Goal: Information Seeking & Learning: Learn about a topic

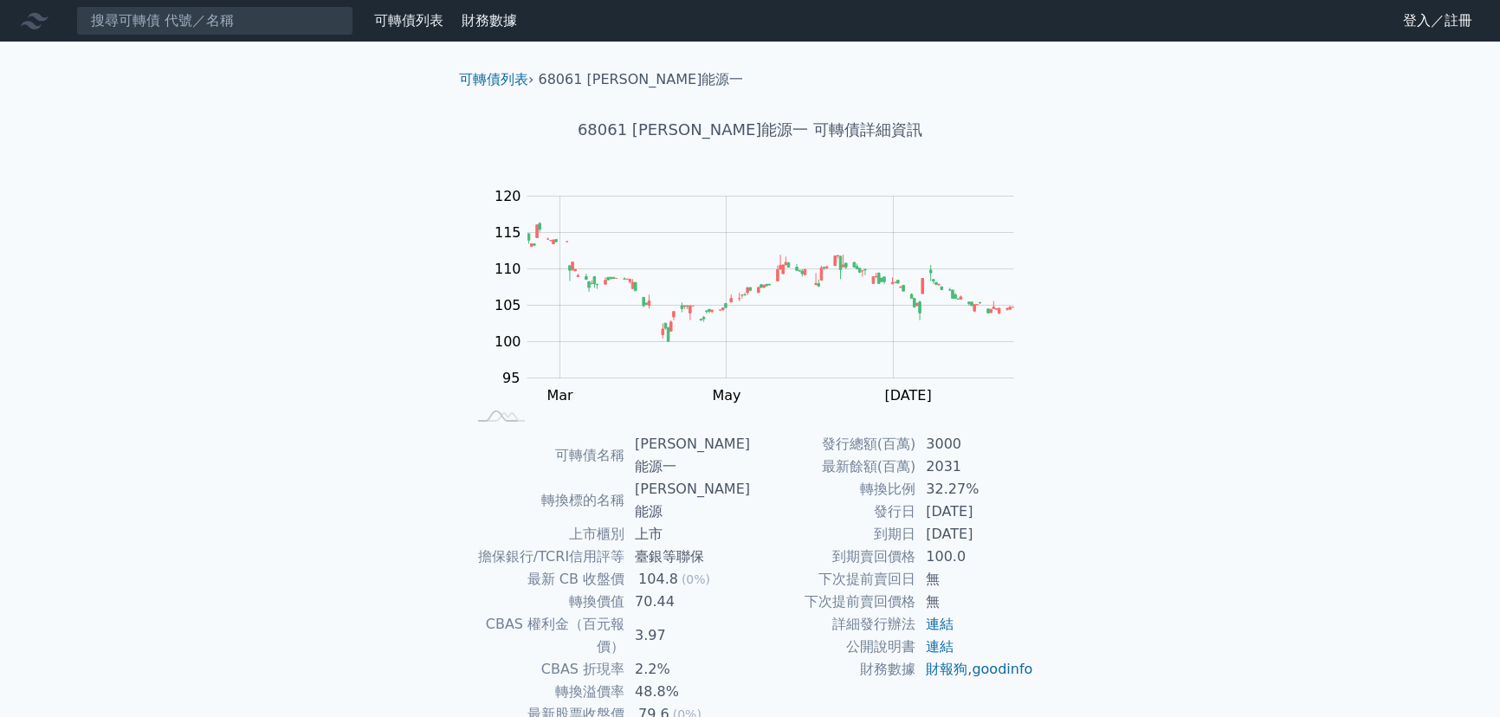
scroll to position [78, 0]
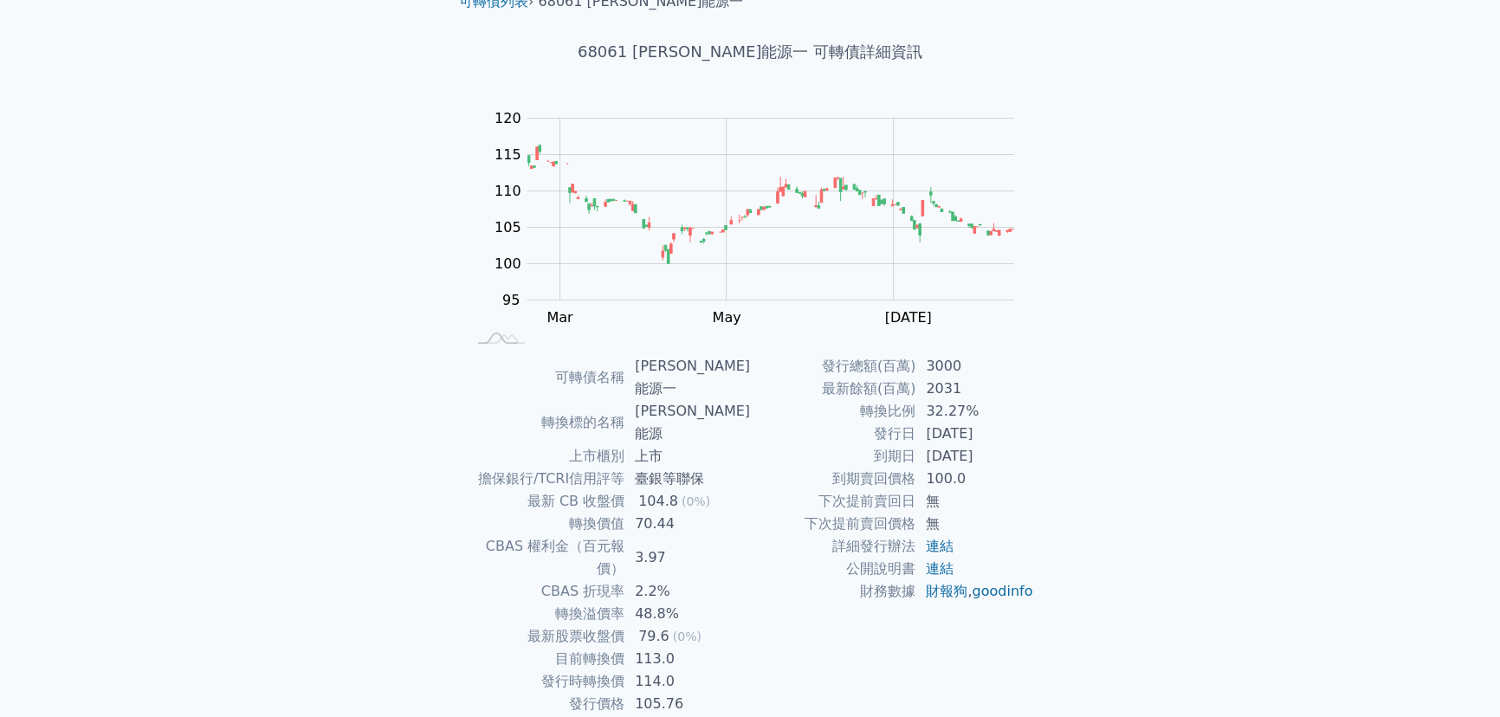
drag, startPoint x: 913, startPoint y: 427, endPoint x: 982, endPoint y: 435, distance: 68.9
click at [982, 435] on tr "發行日 2023-11-22" at bounding box center [892, 434] width 284 height 23
click at [1021, 474] on td "100.0" at bounding box center [974, 479] width 119 height 23
drag, startPoint x: 900, startPoint y: 410, endPoint x: 974, endPoint y: 461, distance: 89.1
click at [974, 461] on tbody "發行總額(百萬) 3000 最新餘額(百萬) 2031 轉換比例 32.27% 發行日 2023-11-22 到期日 2026-11-22 到期賣回價格 10…" at bounding box center [892, 479] width 284 height 248
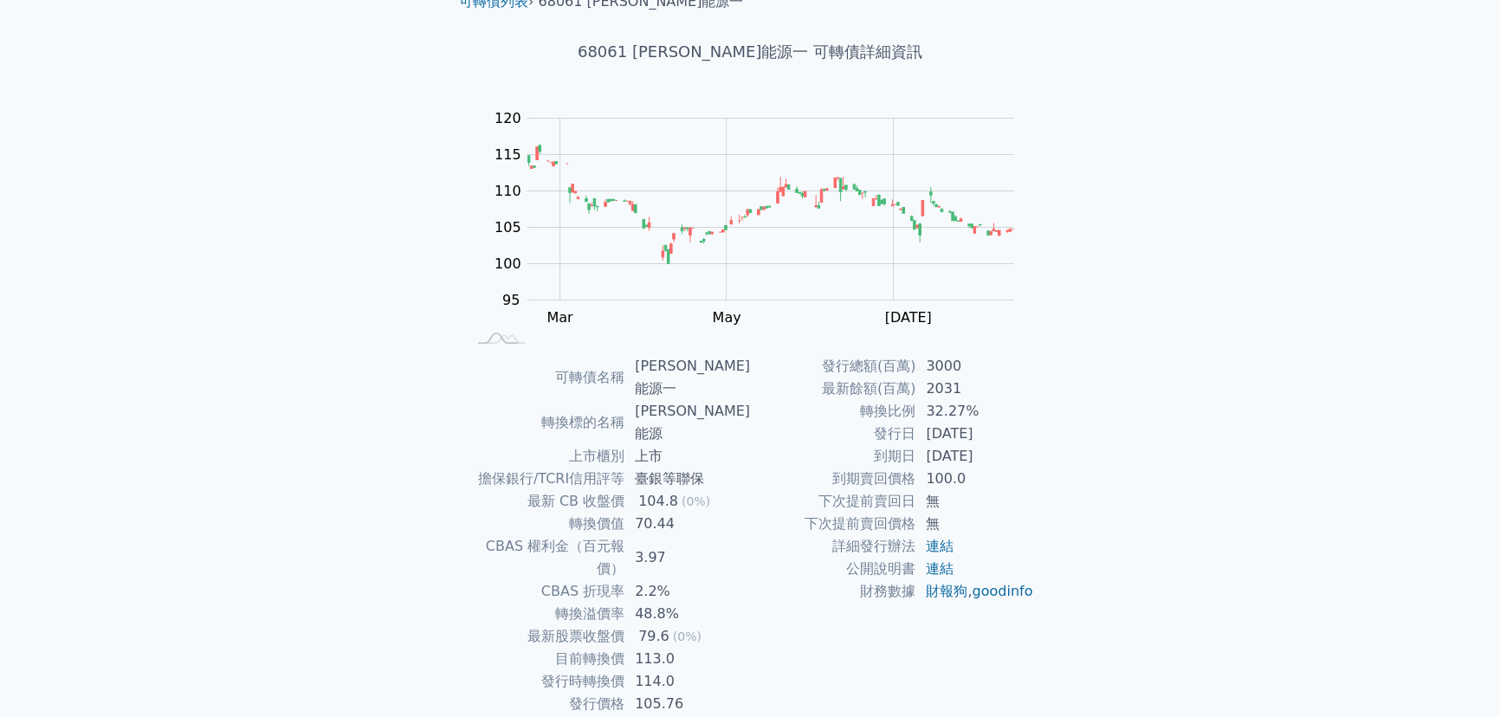
click at [1033, 495] on td "無" at bounding box center [974, 501] width 119 height 23
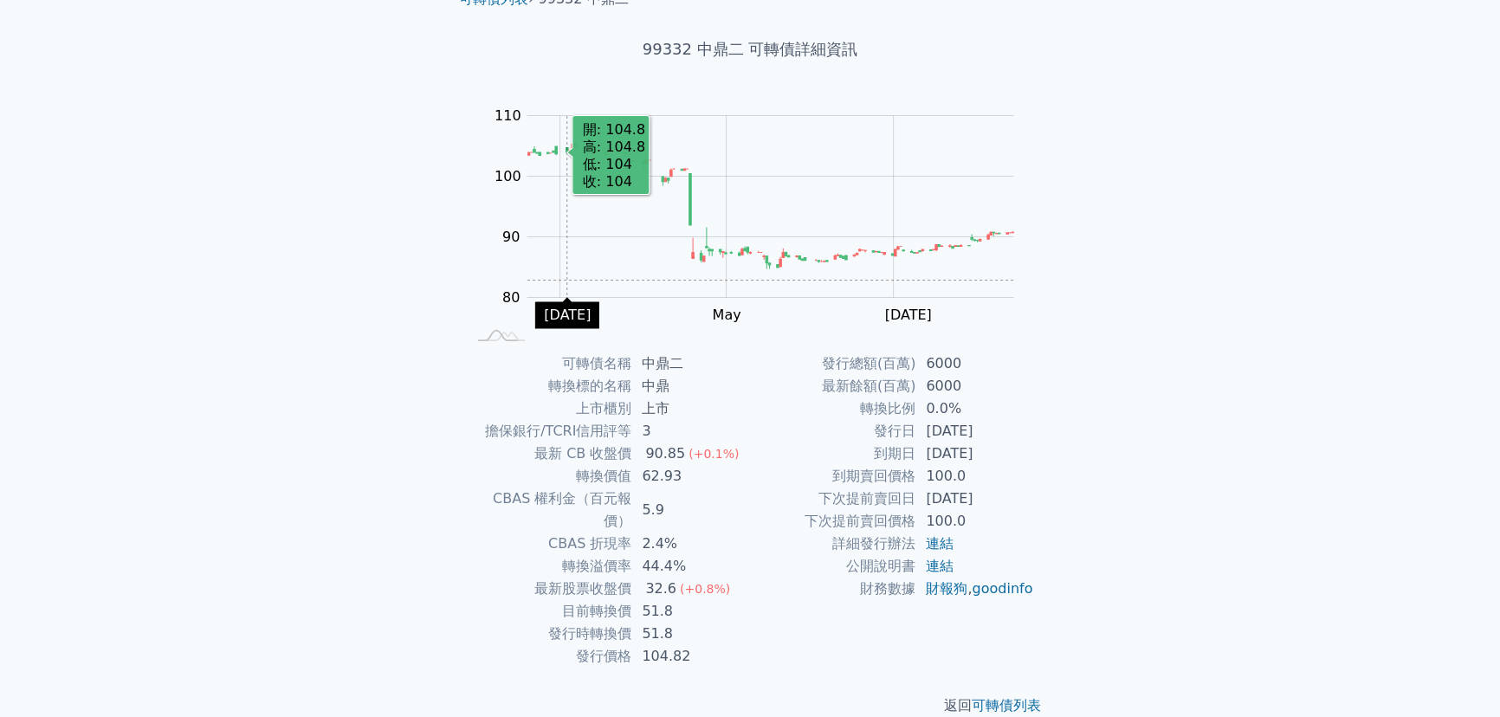
scroll to position [84, 0]
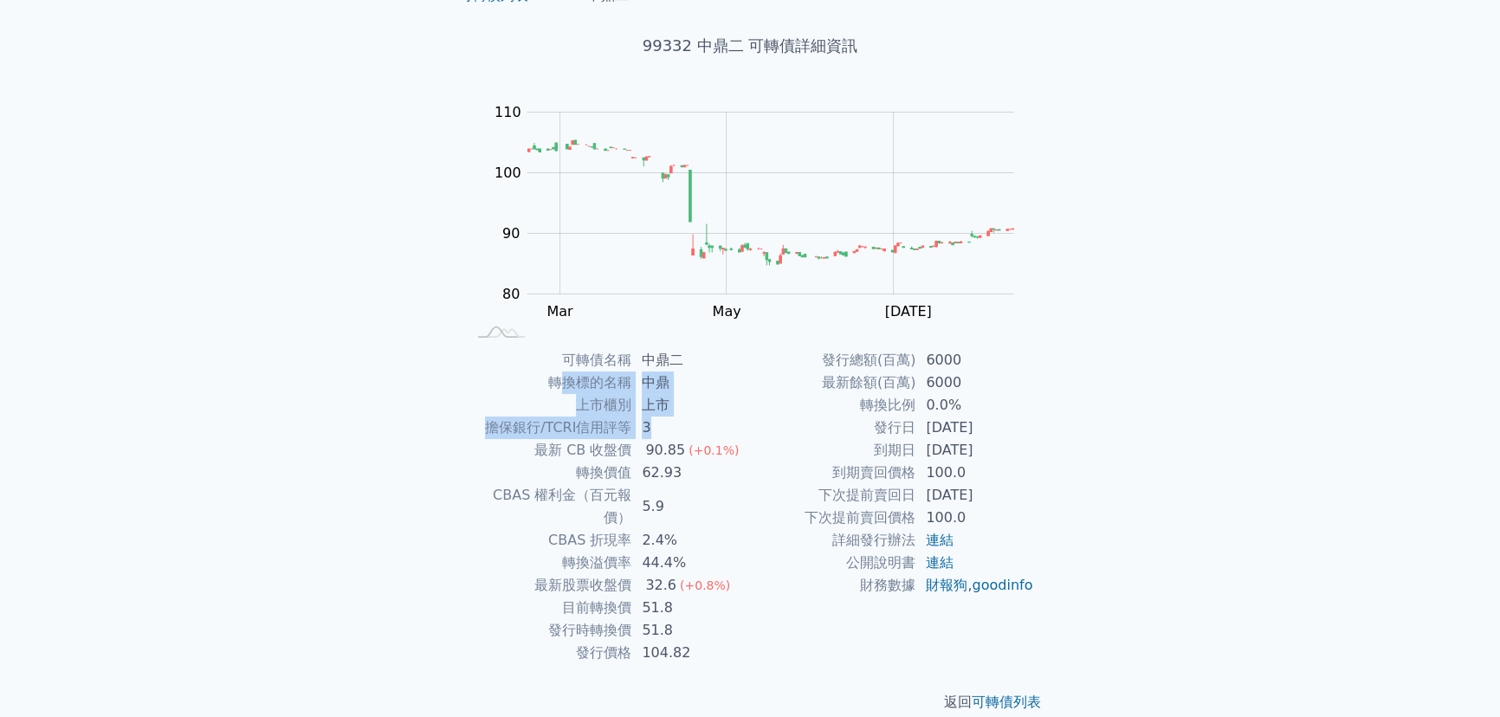
drag, startPoint x: 556, startPoint y: 381, endPoint x: 686, endPoint y: 429, distance: 138.6
click at [686, 429] on tbody "可轉債名稱 中鼎二 轉換標的名稱 中鼎 上市櫃別 上市 擔保銀行/TCRI信用評等 3 最新 CB 收盤價 90.85 (+0.1%) 轉換價值 62.93 …" at bounding box center [608, 506] width 284 height 315
drag, startPoint x: 670, startPoint y: 495, endPoint x: 571, endPoint y: 481, distance: 100.6
click at [670, 496] on td "5.9" at bounding box center [690, 506] width 119 height 45
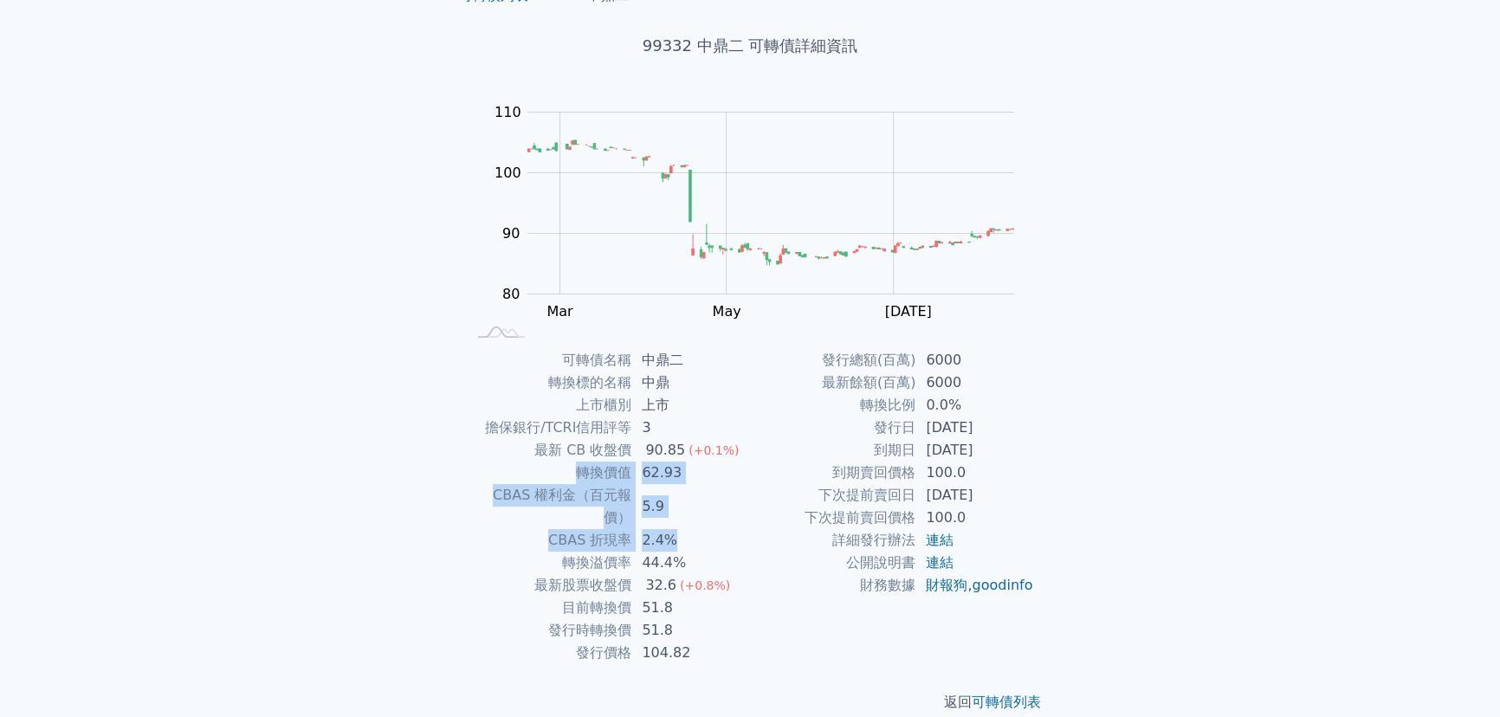
drag, startPoint x: 632, startPoint y: 488, endPoint x: 758, endPoint y: 498, distance: 125.9
click at [732, 513] on tbody "可轉債名稱 中鼎二 轉換標的名稱 中鼎 上市櫃別 上市 擔保銀行/TCRI信用評等 3 最新 CB 收盤價 90.85 (+0.1%) 轉換價值 62.93 …" at bounding box center [608, 506] width 284 height 315
drag, startPoint x: 926, startPoint y: 438, endPoint x: 667, endPoint y: 388, distance: 264.5
click at [926, 439] on td "2029-07-23" at bounding box center [974, 450] width 119 height 23
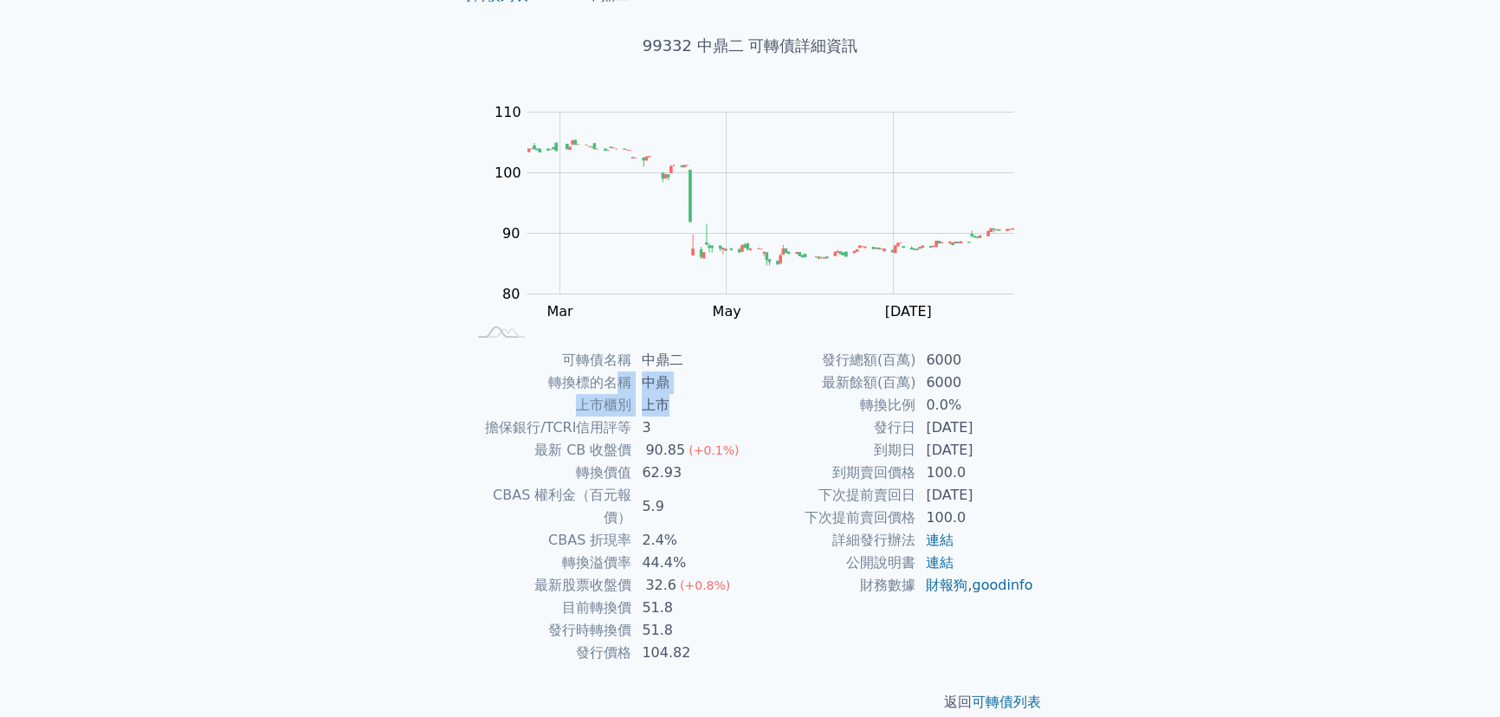
drag, startPoint x: 623, startPoint y: 390, endPoint x: 726, endPoint y: 413, distance: 104.8
click at [723, 406] on tbody "可轉債名稱 中鼎二 轉換標的名稱 中鼎 上市櫃別 上市 擔保銀行/TCRI信用評等 3 最新 CB 收盤價 90.85 (+0.1%) 轉換價值 62.93 …" at bounding box center [608, 506] width 284 height 315
drag, startPoint x: 752, startPoint y: 436, endPoint x: 661, endPoint y: 439, distance: 90.9
click at [751, 439] on tbody "發行總額(百萬) 6000 最新餘額(百萬) 6000 轉換比例 0.0% 發行日 2024-07-23 到期日 2029-07-23 到期賣回價格 100.…" at bounding box center [892, 473] width 284 height 248
drag, startPoint x: 563, startPoint y: 438, endPoint x: 849, endPoint y: 495, distance: 292.2
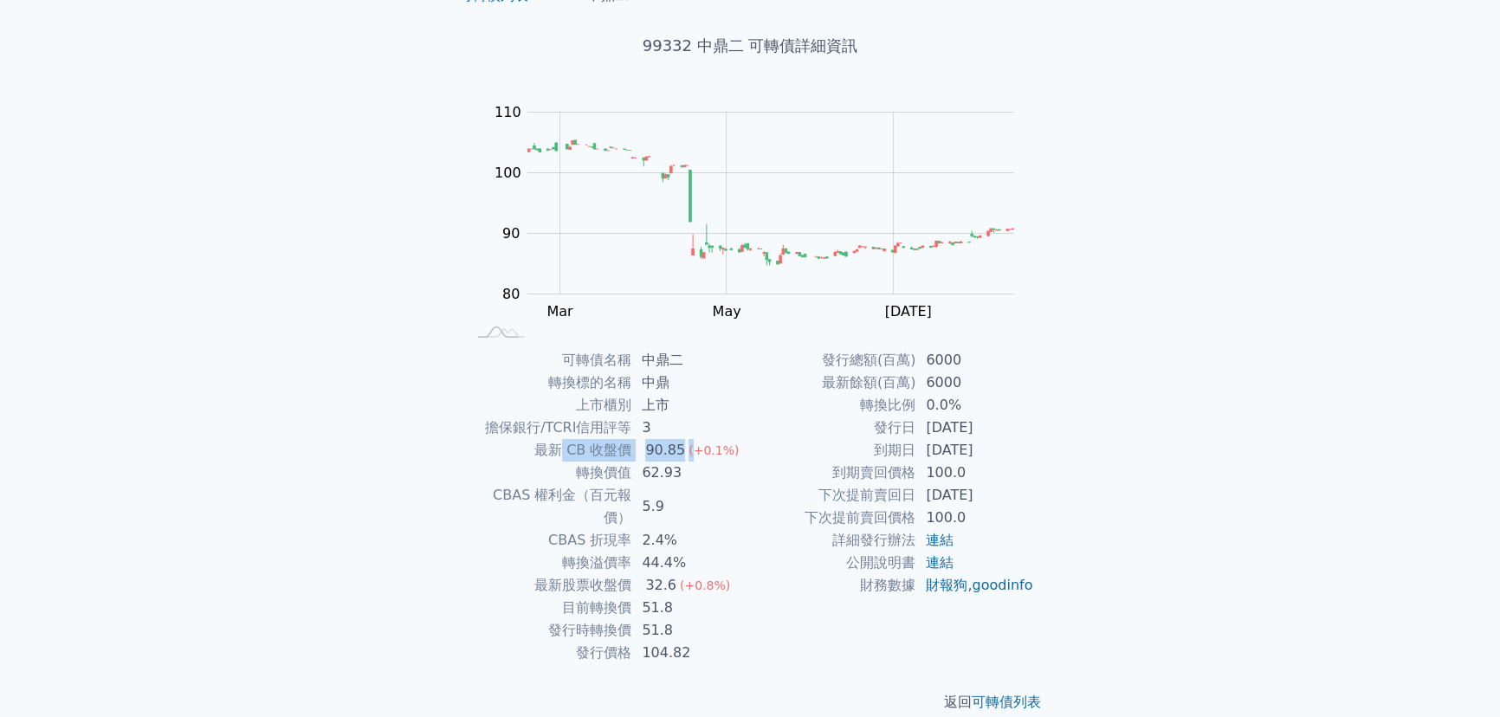
click at [692, 453] on tr "最新 CB 收盤價 90.85 (+0.1%)" at bounding box center [608, 450] width 284 height 23
click at [985, 527] on td "100.0" at bounding box center [974, 517] width 119 height 23
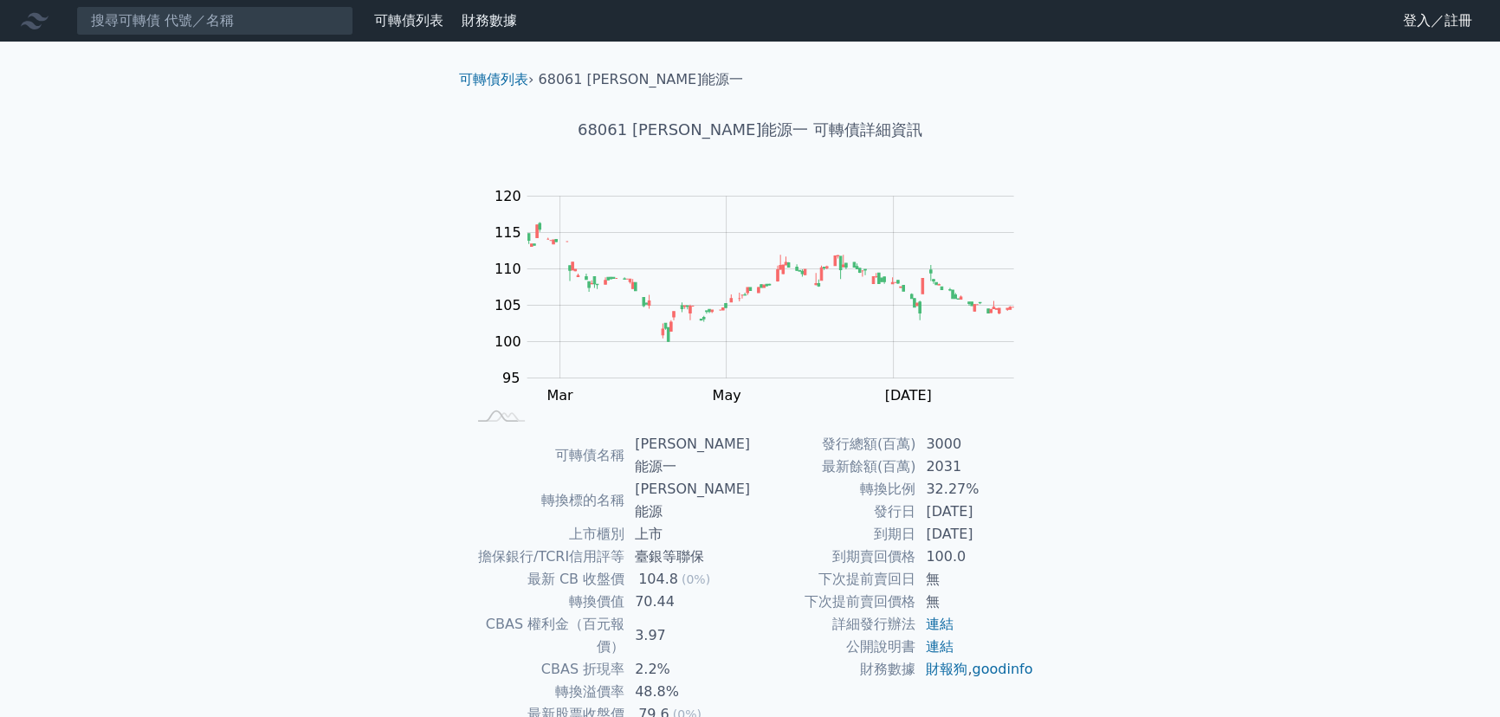
drag, startPoint x: 901, startPoint y: 479, endPoint x: 1012, endPoint y: 526, distance: 120.3
click at [1012, 525] on tbody "發行總額(百萬) 3000 最新餘額(百萬) 2031 轉換比例 32.27% 發行日 2023-11-22 到期日 2026-11-22 到期賣回價格 10…" at bounding box center [892, 557] width 284 height 248
drag, startPoint x: 1009, startPoint y: 539, endPoint x: 917, endPoint y: 521, distance: 93.4
click at [1009, 539] on td "2026-11-22" at bounding box center [974, 534] width 119 height 23
click at [911, 519] on td "發行日" at bounding box center [832, 511] width 165 height 23
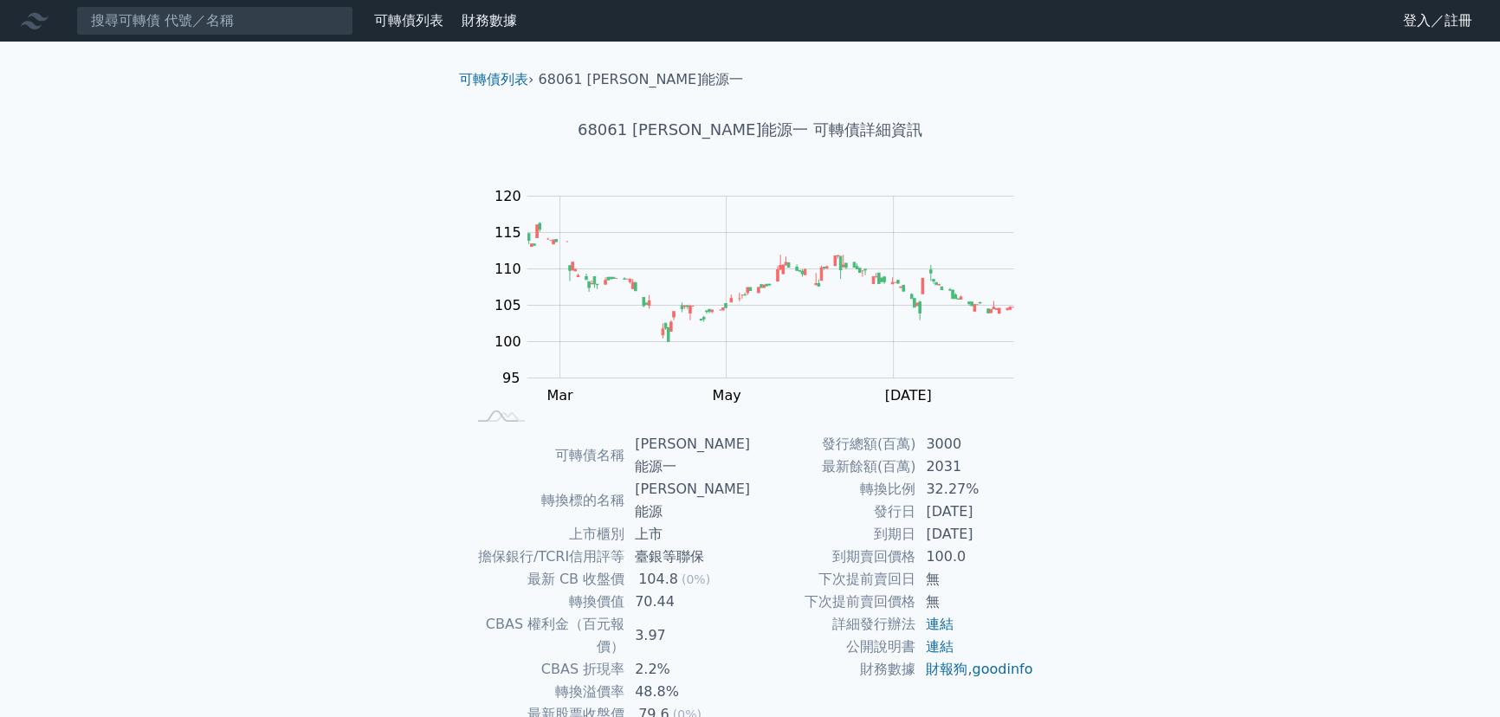
click at [877, 512] on td "發行日" at bounding box center [832, 511] width 165 height 23
drag, startPoint x: 956, startPoint y: 530, endPoint x: 914, endPoint y: 528, distance: 41.6
click at [956, 531] on td "2026-11-22" at bounding box center [974, 534] width 119 height 23
click at [920, 544] on td "2026-11-22" at bounding box center [974, 534] width 119 height 23
click at [899, 578] on td "下次提前賣回日" at bounding box center [832, 579] width 165 height 23
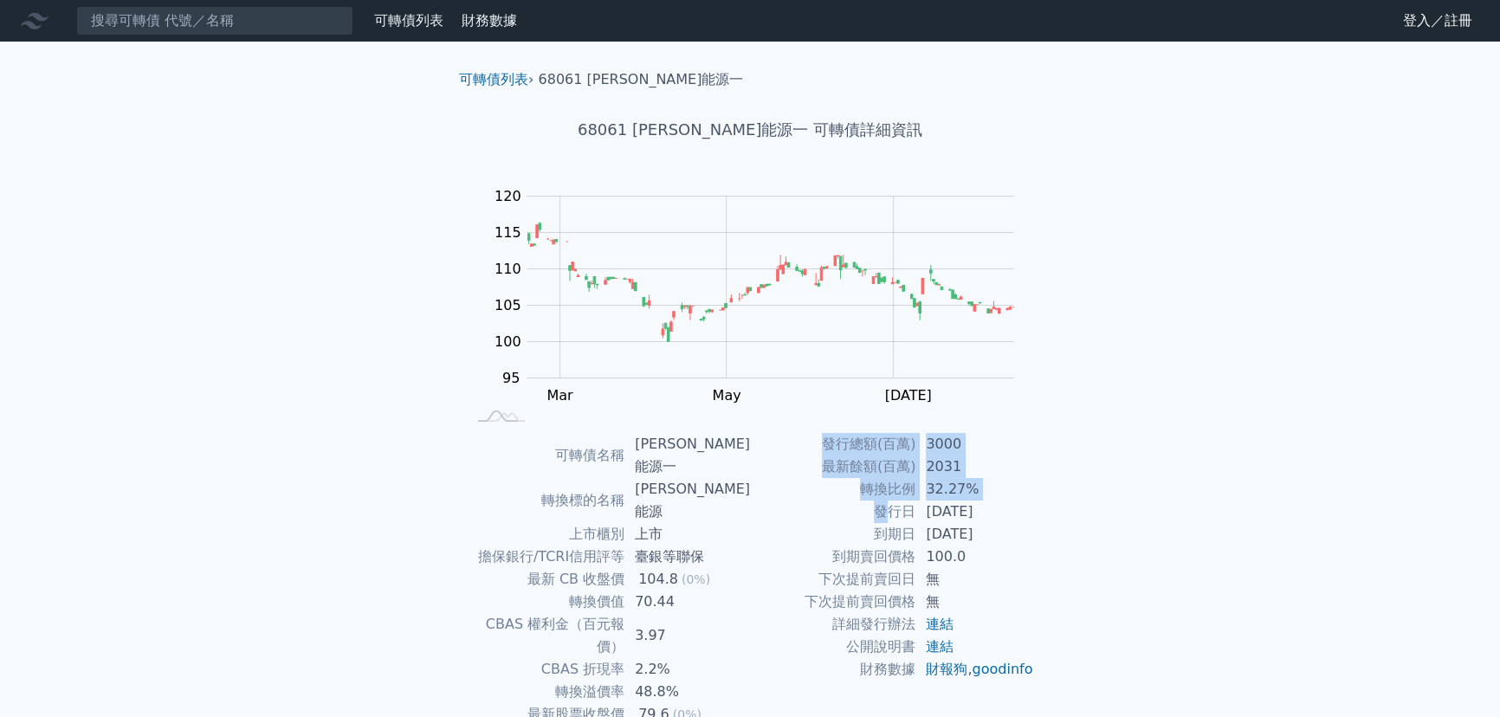
drag, startPoint x: 954, startPoint y: 563, endPoint x: 1070, endPoint y: 625, distance: 131.7
click at [1080, 627] on div "可轉債列表 › 68061 森崴能源一 68061 森崴能源一 可轉債詳細資訊 Zoom Out 100 85 90 95 100 105 110 115 1…" at bounding box center [749, 456] width 665 height 828
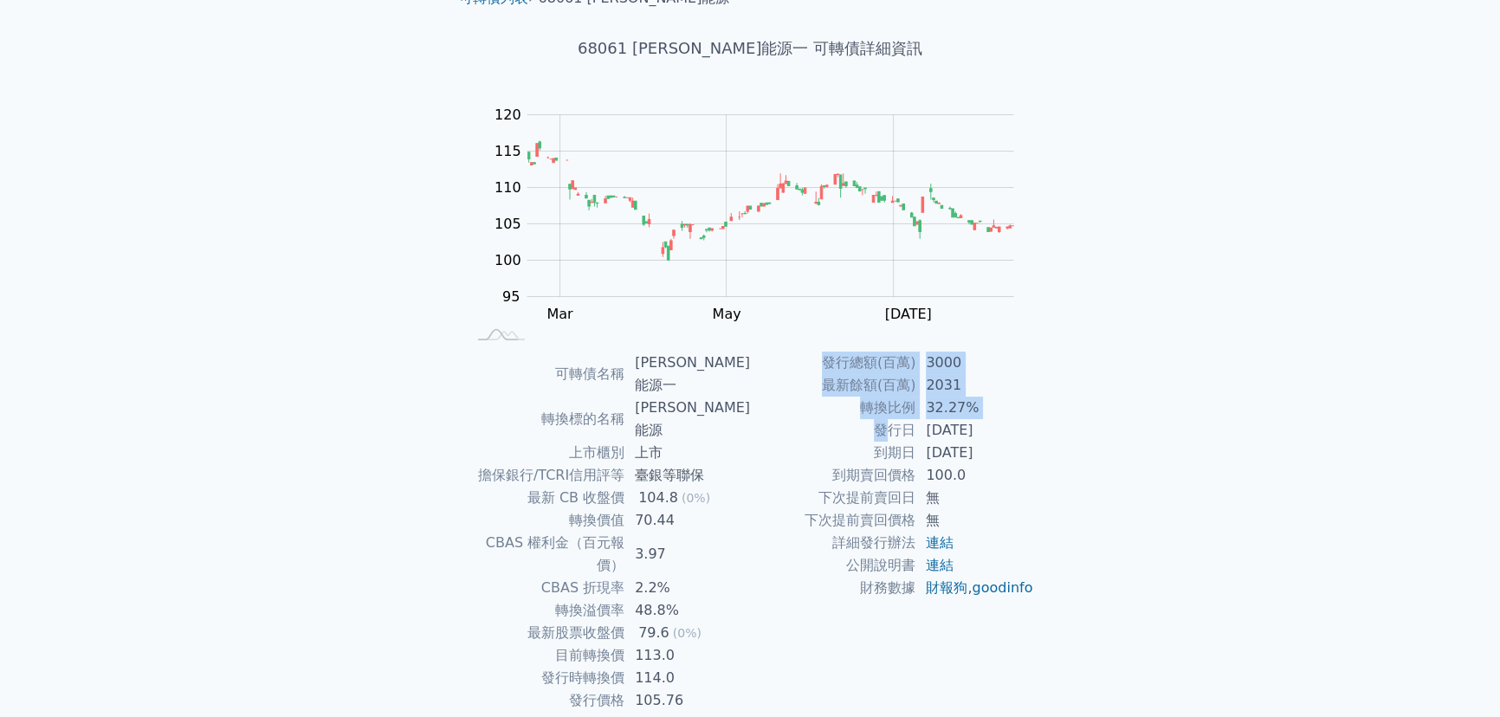
scroll to position [84, 0]
click at [618, 574] on td "CBAS 折現率" at bounding box center [545, 585] width 158 height 23
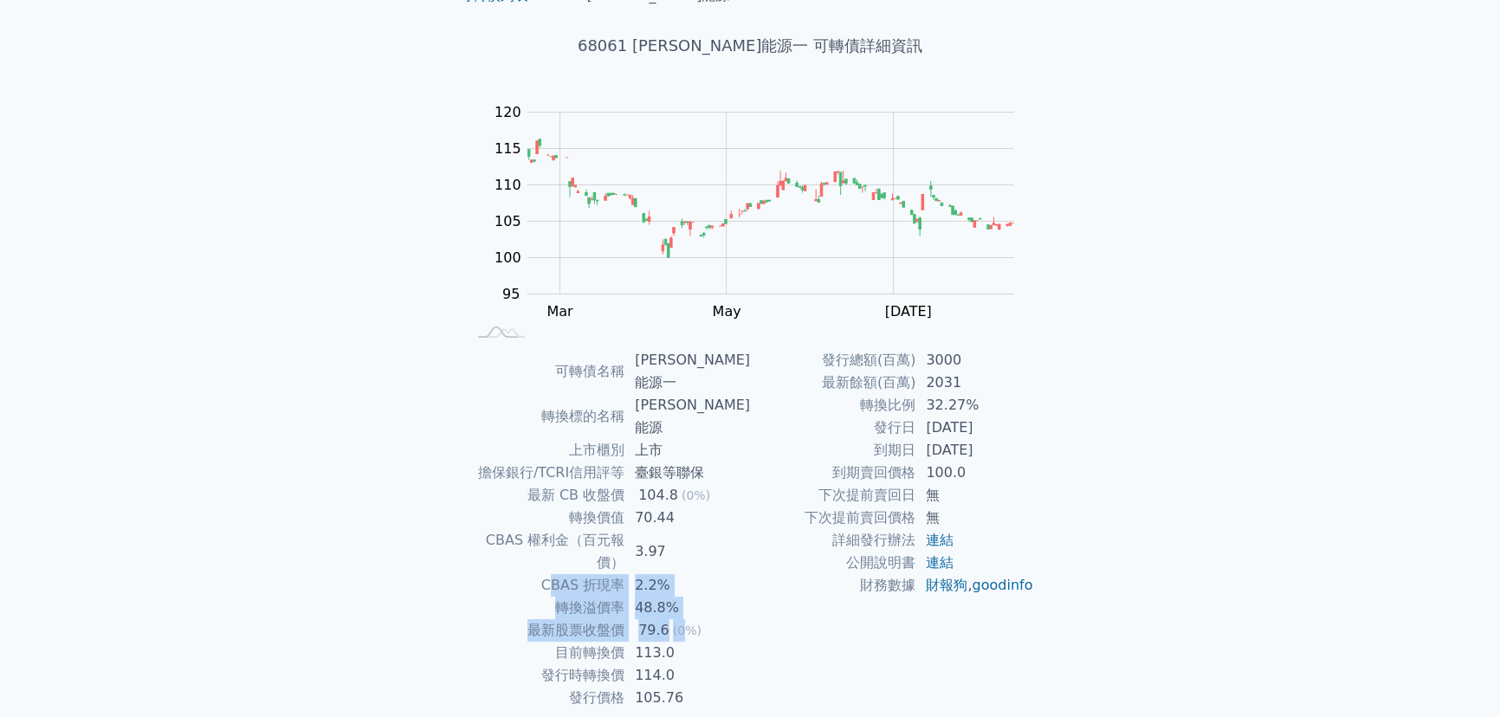
drag, startPoint x: 555, startPoint y: 520, endPoint x: 687, endPoint y: 569, distance: 140.2
click at [687, 569] on tbody "可轉債名稱 森崴能源一 轉換標的名稱 森崴能源 上市櫃別 上市 擔保銀行/TCRI信用評等 臺銀等聯保 最新 CB 收盤價 104.8 (0%) 轉換價值 7…" at bounding box center [608, 529] width 284 height 360
drag, startPoint x: 545, startPoint y: 496, endPoint x: 492, endPoint y: 474, distance: 57.1
click at [540, 529] on td "CBAS 權利金（百元報價）" at bounding box center [545, 551] width 158 height 45
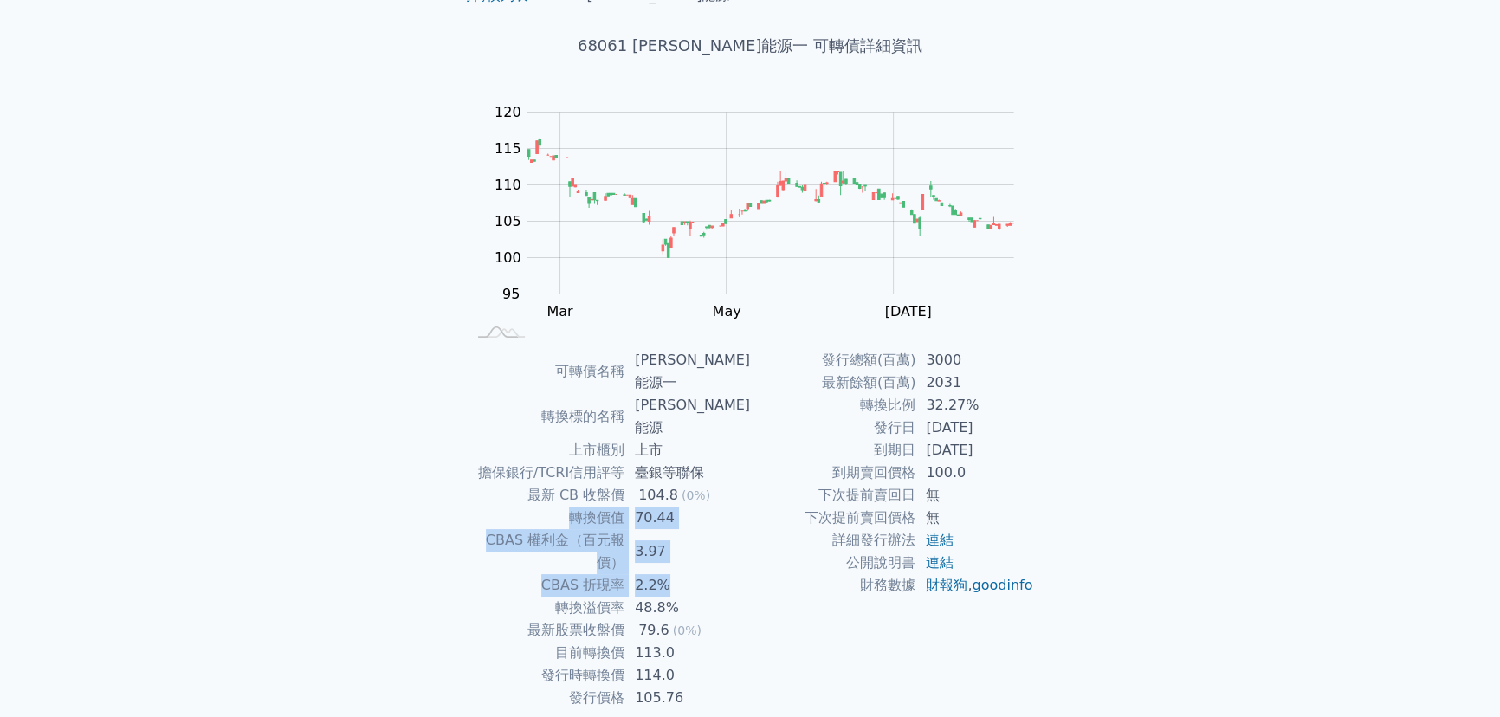
drag, startPoint x: 490, startPoint y: 471, endPoint x: 689, endPoint y: 513, distance: 203.4
click at [697, 514] on tbody "可轉債名稱 森崴能源一 轉換標的名稱 森崴能源 上市櫃別 上市 擔保銀行/TCRI信用評等 臺銀等聯保 最新 CB 收盤價 104.8 (0%) 轉換價值 7…" at bounding box center [608, 529] width 284 height 360
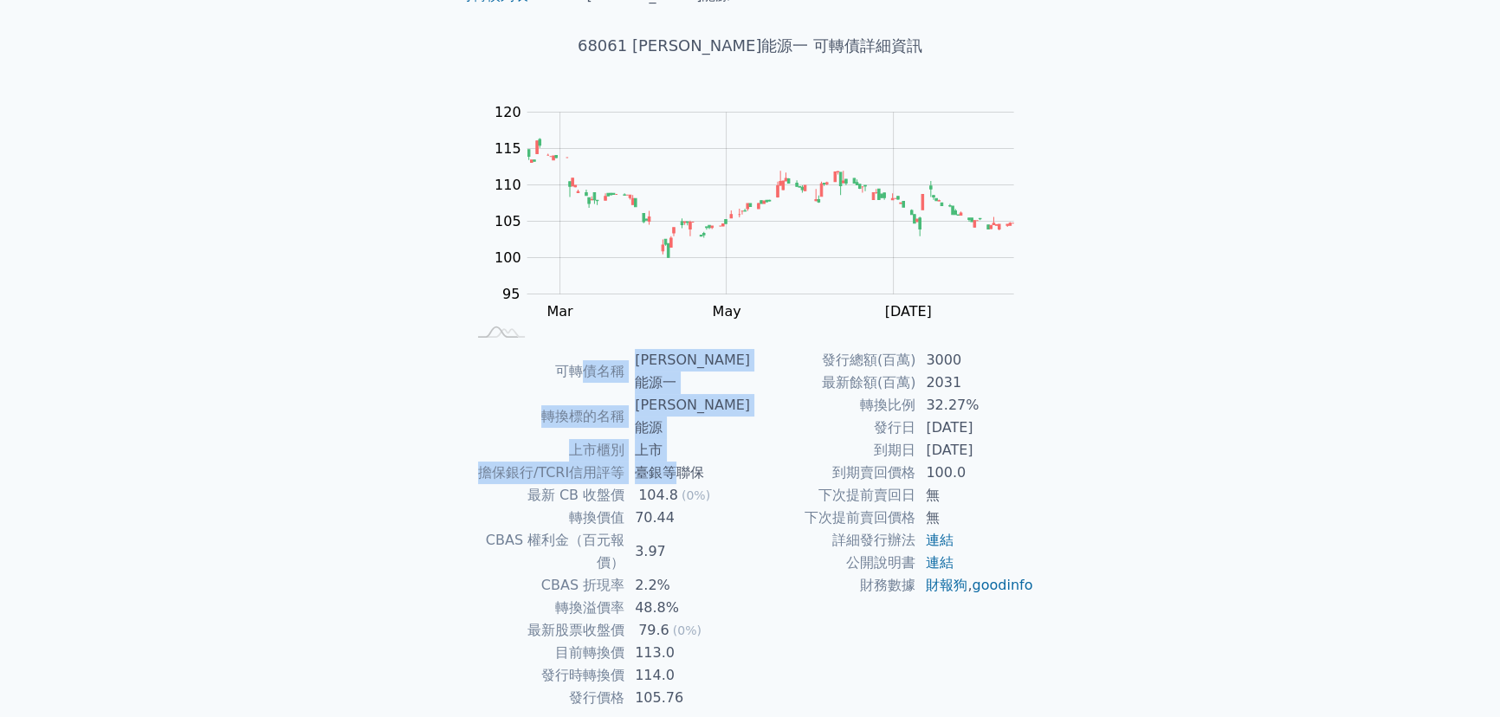
drag, startPoint x: 597, startPoint y: 363, endPoint x: 683, endPoint y: 438, distance: 114.8
click at [683, 437] on tbody "可轉債名稱 森崴能源一 轉換標的名稱 森崴能源 上市櫃別 上市 擔保銀行/TCRI信用評等 臺銀等聯保 最新 CB 收盤價 104.8 (0%) 轉換價值 7…" at bounding box center [608, 529] width 284 height 360
